Goal: Transaction & Acquisition: Download file/media

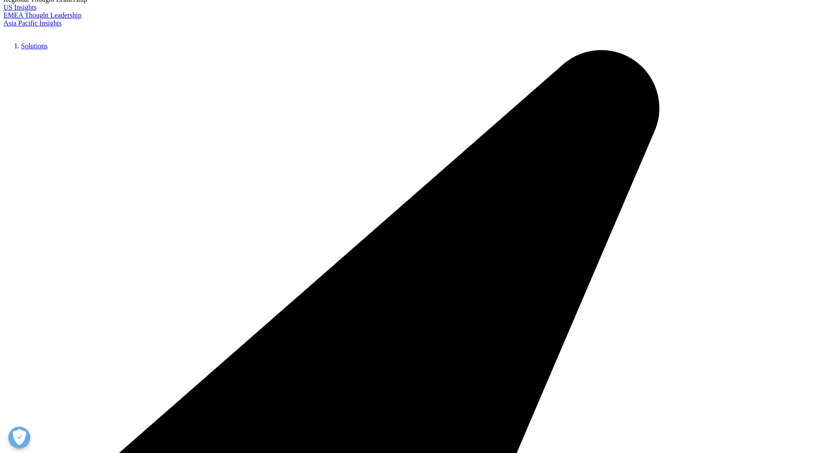
scroll to position [275, 0]
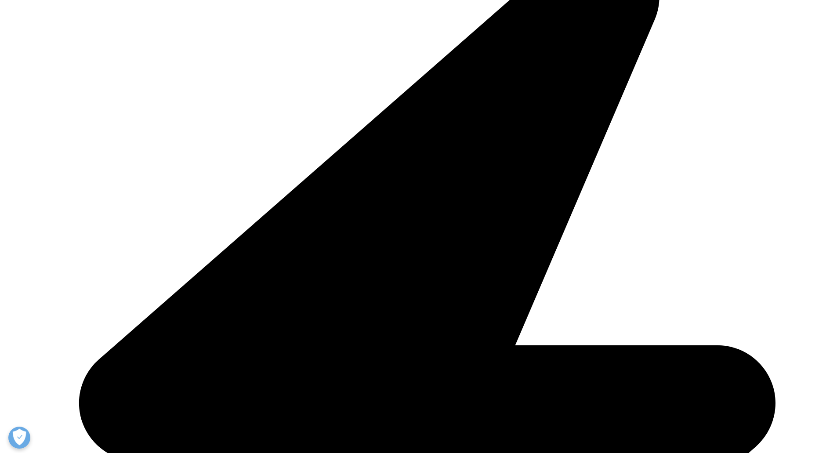
paste input "3. Global Use of Medicines"
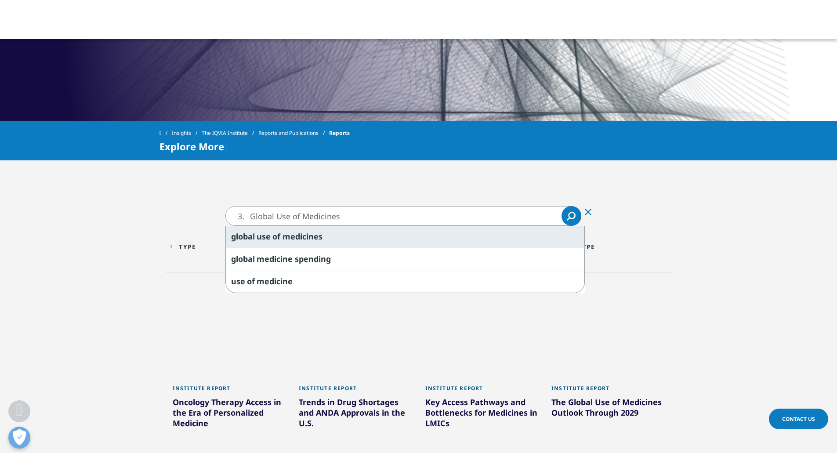
click at [248, 230] on div "global use of medicines" at bounding box center [405, 237] width 359 height 22
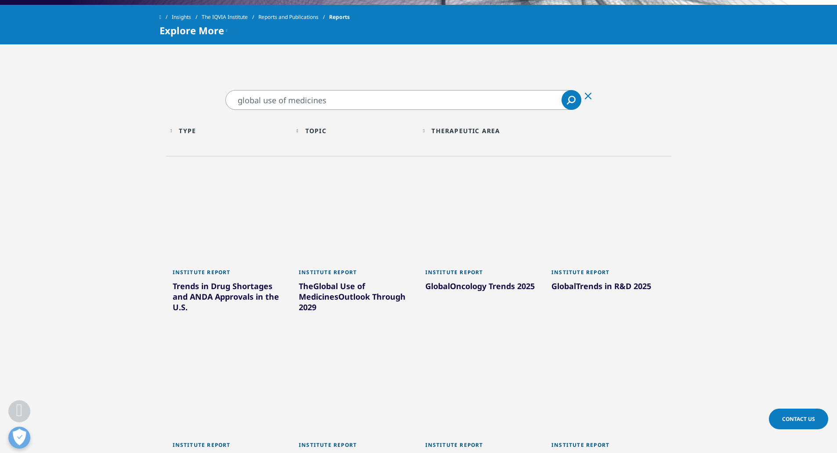
scroll to position [389, 0]
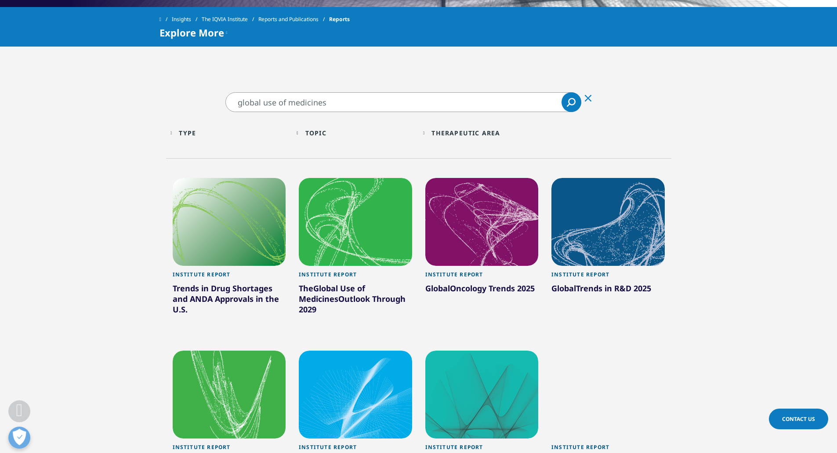
click at [336, 105] on input "global use of medicines" at bounding box center [404, 102] width 356 height 20
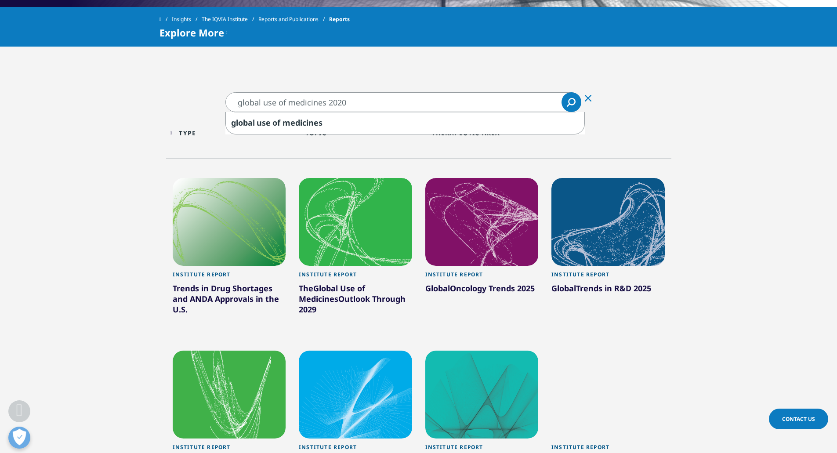
type input "global use of medicines 2020"
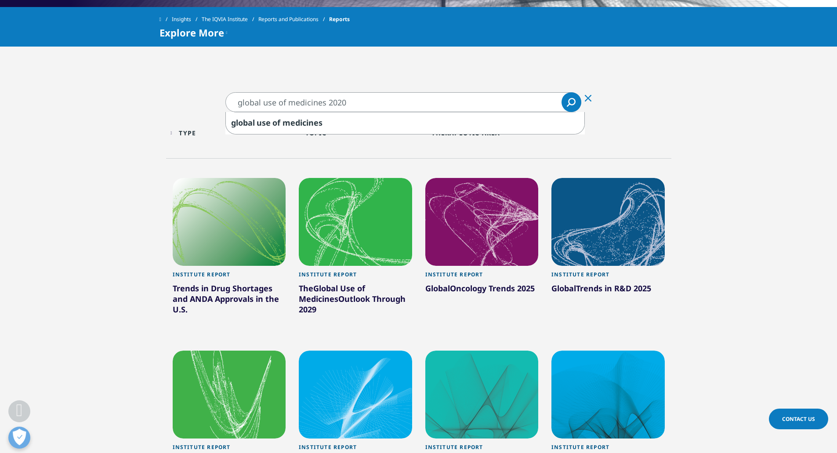
click at [570, 105] on icon "Search" at bounding box center [571, 102] width 9 height 9
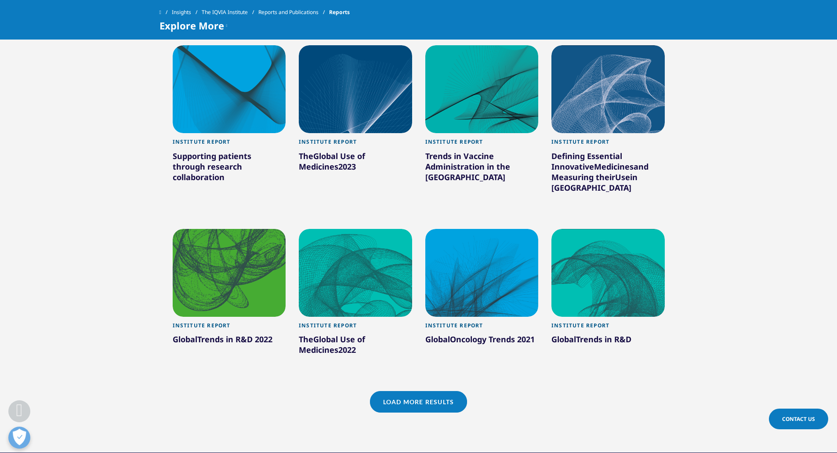
scroll to position [655, 0]
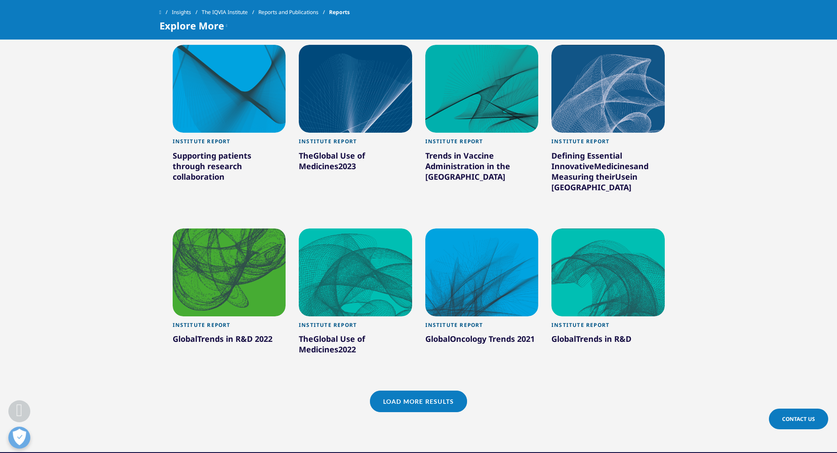
click at [397, 391] on link "Load More Results" at bounding box center [418, 402] width 97 height 22
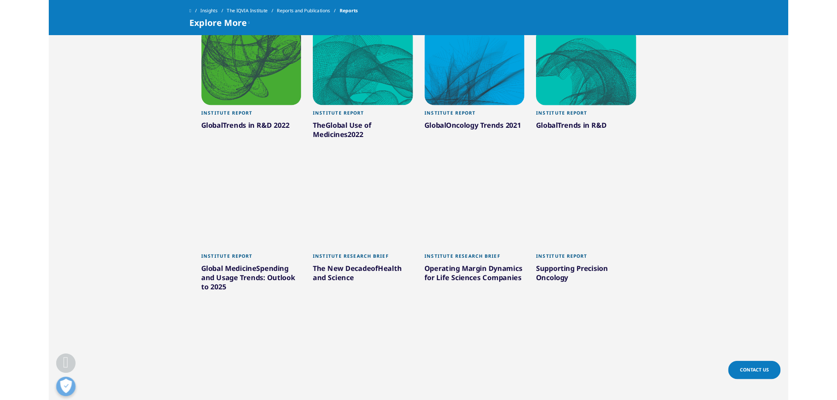
scroll to position [998, 0]
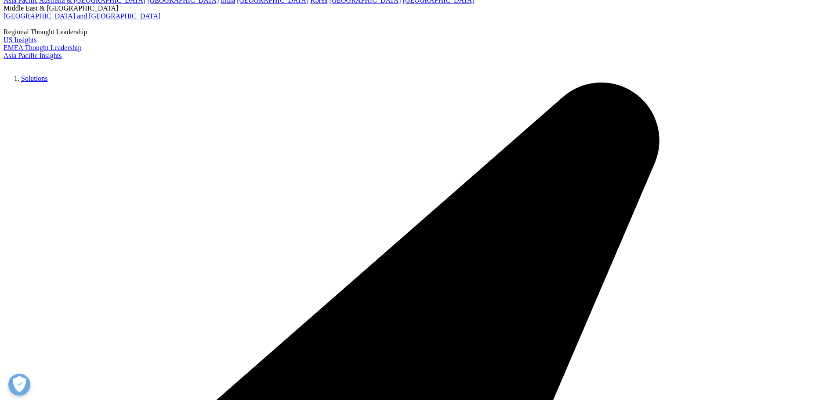
scroll to position [132, 0]
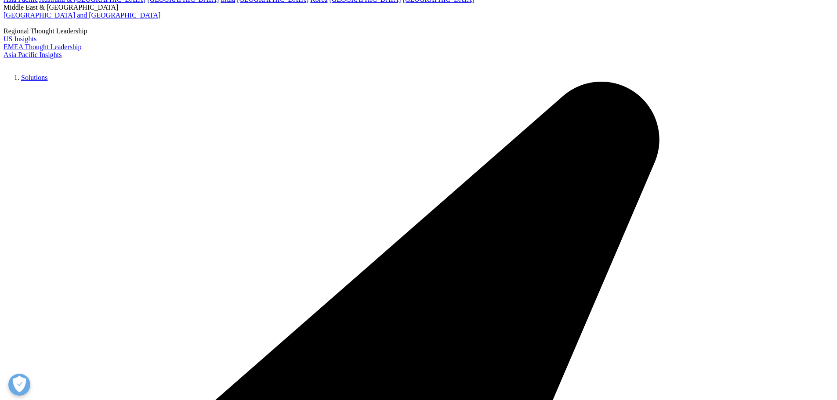
drag, startPoint x: 314, startPoint y: 304, endPoint x: 622, endPoint y: 8, distance: 426.9
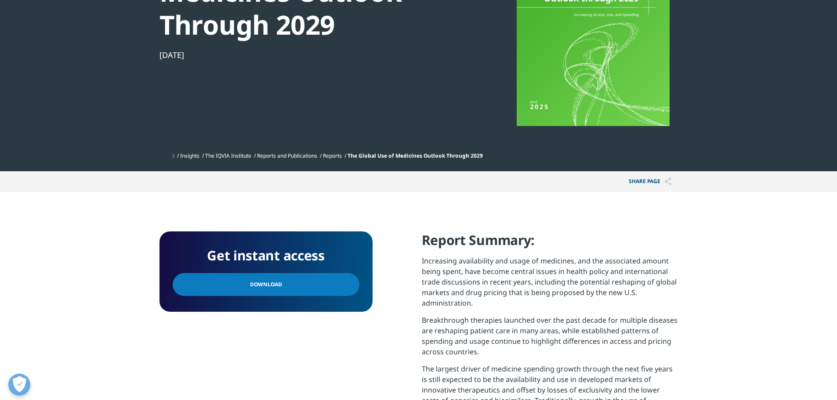
scroll to position [176, 0]
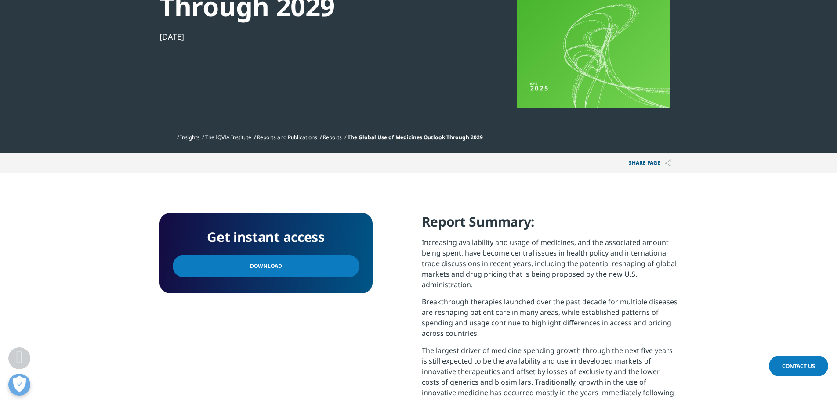
click at [310, 268] on link "Download" at bounding box center [266, 266] width 187 height 23
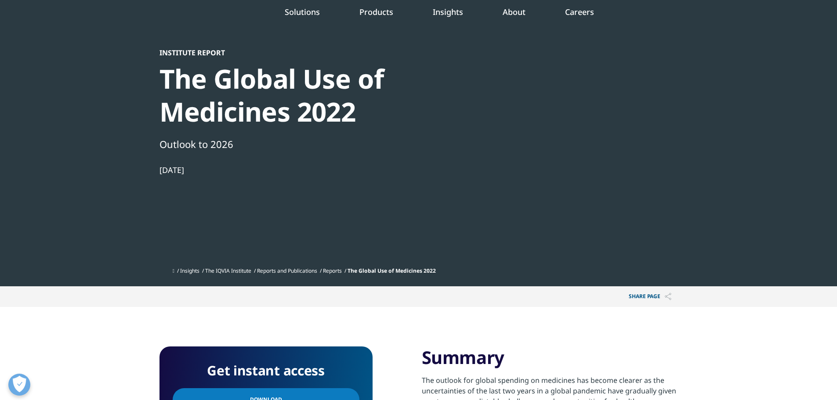
scroll to position [88, 0]
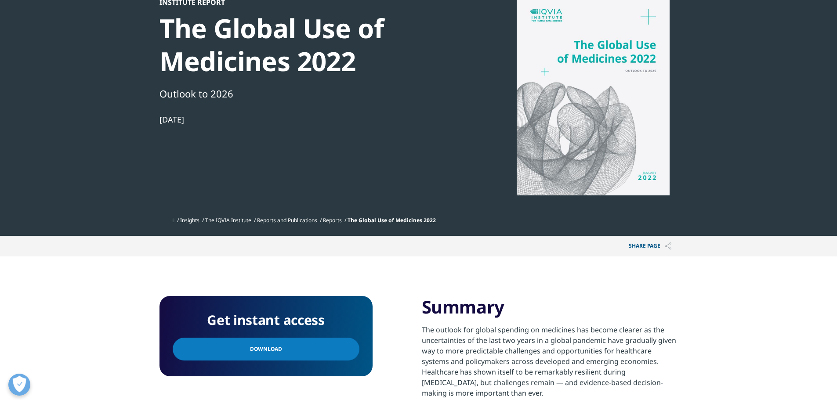
drag, startPoint x: 309, startPoint y: 346, endPoint x: 535, endPoint y: 215, distance: 260.9
click at [309, 346] on link "Download" at bounding box center [266, 349] width 187 height 23
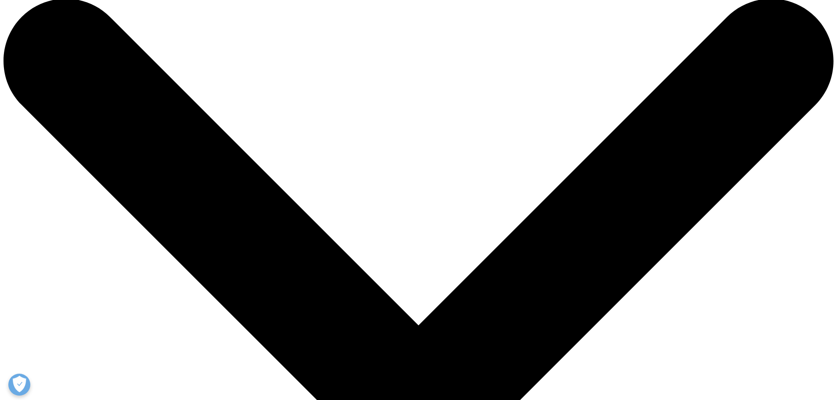
scroll to position [176, 0]
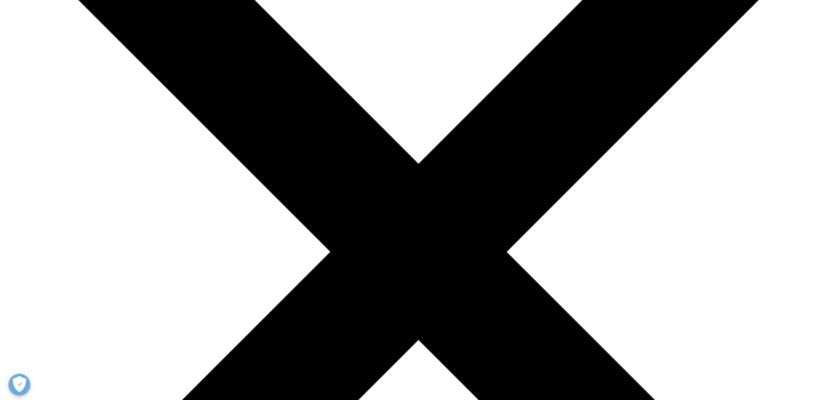
drag, startPoint x: 293, startPoint y: 324, endPoint x: 615, endPoint y: 116, distance: 382.9
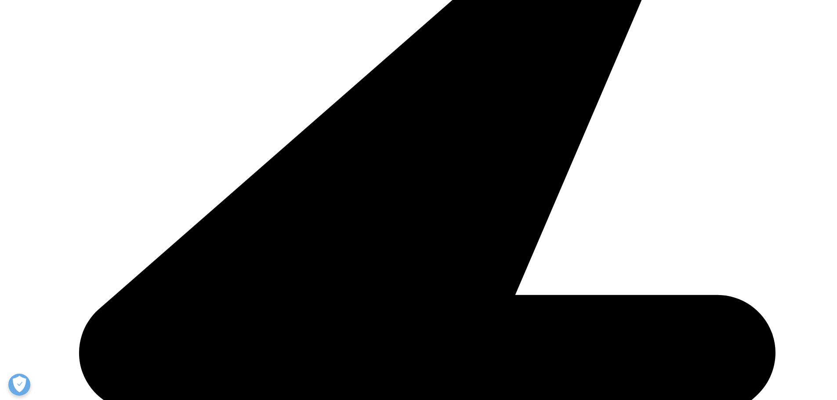
type input "global use of medicines 2020"
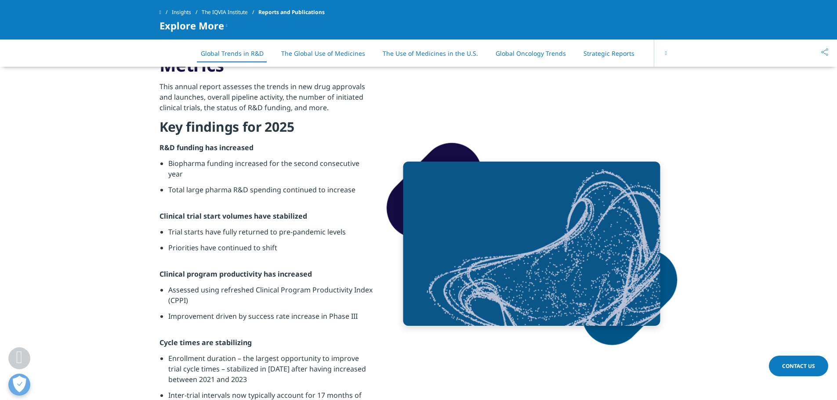
click at [342, 49] on link "The Global Use of Medicines" at bounding box center [323, 53] width 84 height 8
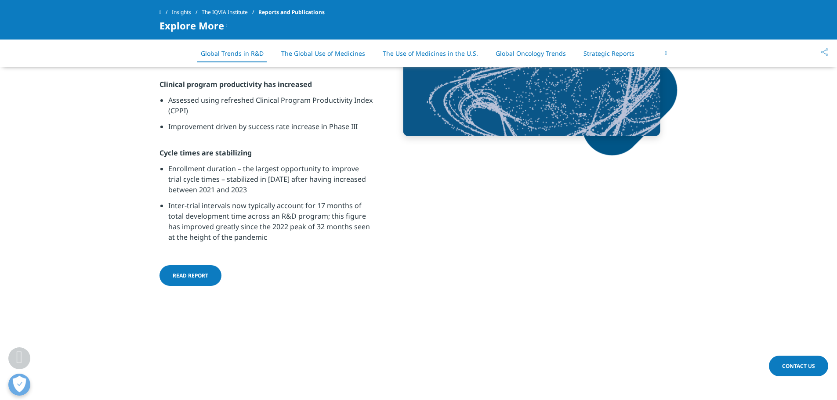
scroll to position [535, 0]
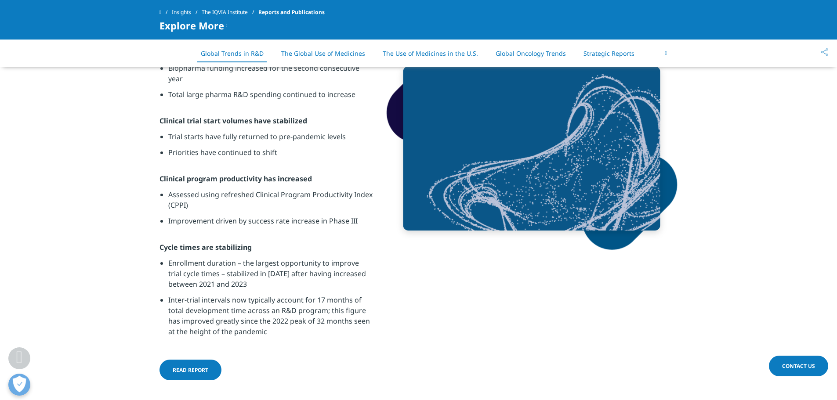
click at [228, 27] on icon at bounding box center [226, 25] width 1 height 11
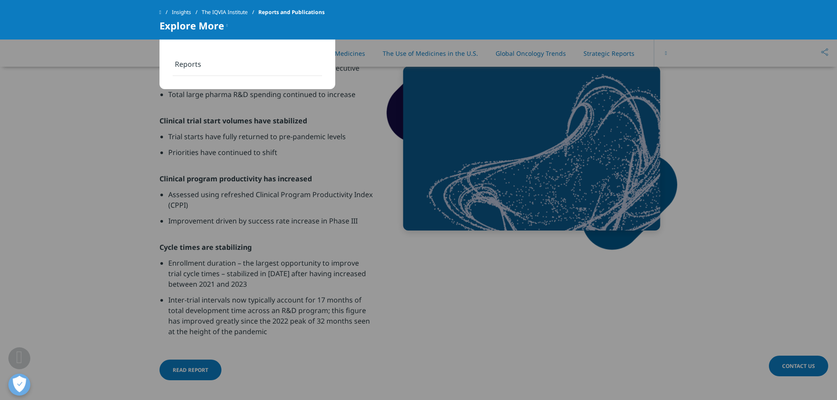
click at [196, 63] on link "Reports" at bounding box center [247, 64] width 149 height 23
